Goal: Find specific page/section: Find specific page/section

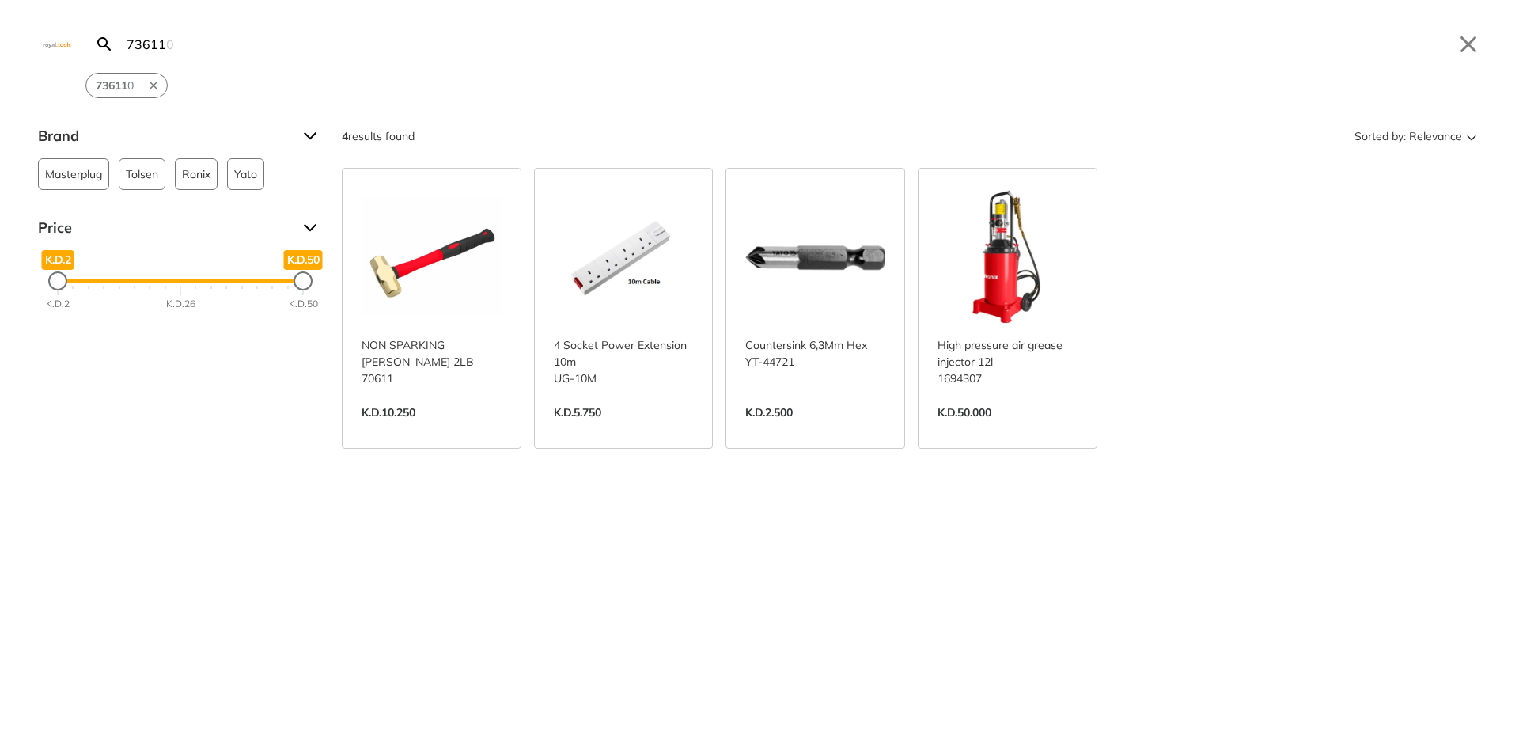
type input "736110"
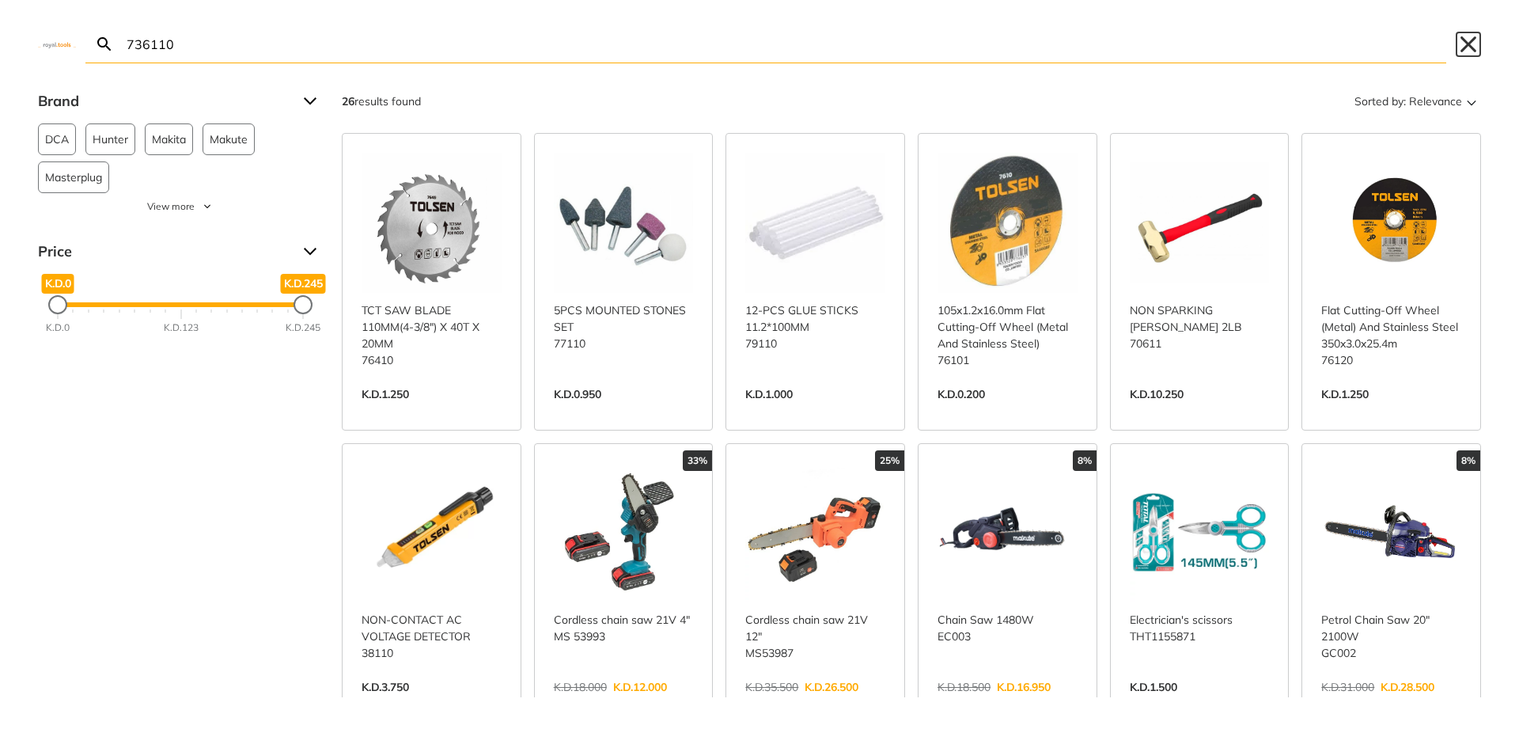
click at [1470, 36] on button "Close" at bounding box center [1468, 44] width 25 height 25
